Goal: Entertainment & Leisure: Consume media (video, audio)

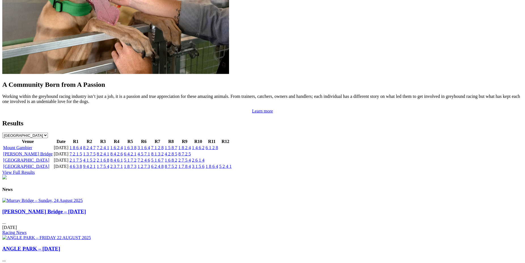
scroll to position [509, 0]
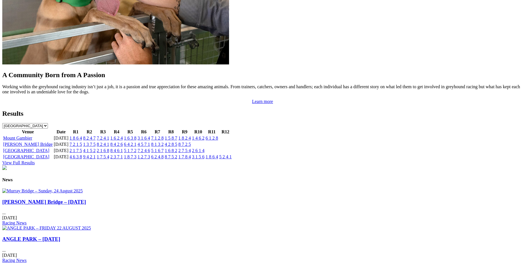
click at [109, 135] on link "7 2 4 1" at bounding box center [103, 137] width 12 height 5
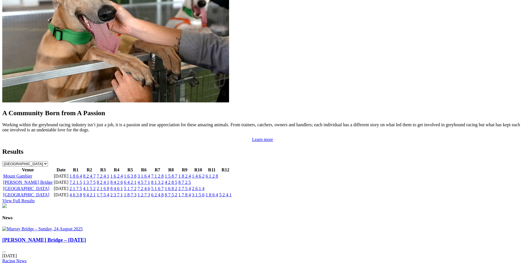
scroll to position [468, 0]
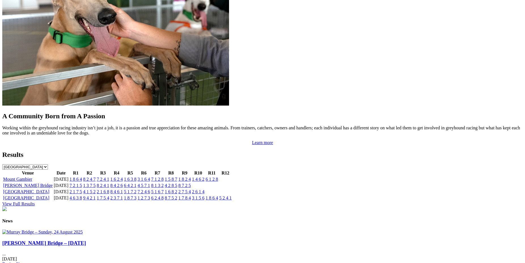
click at [177, 176] on link "1 5 8 7" at bounding box center [171, 178] width 12 height 5
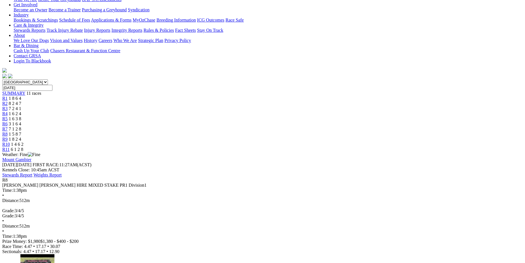
scroll to position [104, 0]
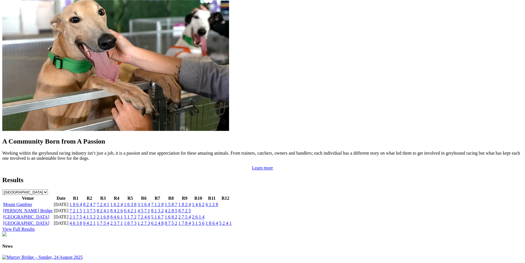
scroll to position [446, 0]
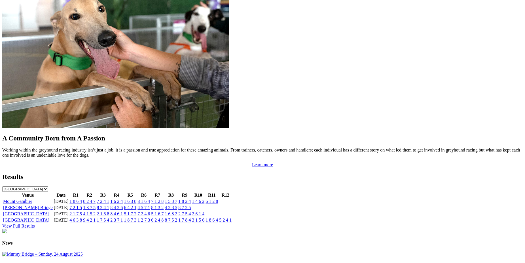
click at [177, 199] on link "1 5 8 7" at bounding box center [171, 201] width 12 height 5
